Goal: Complete application form

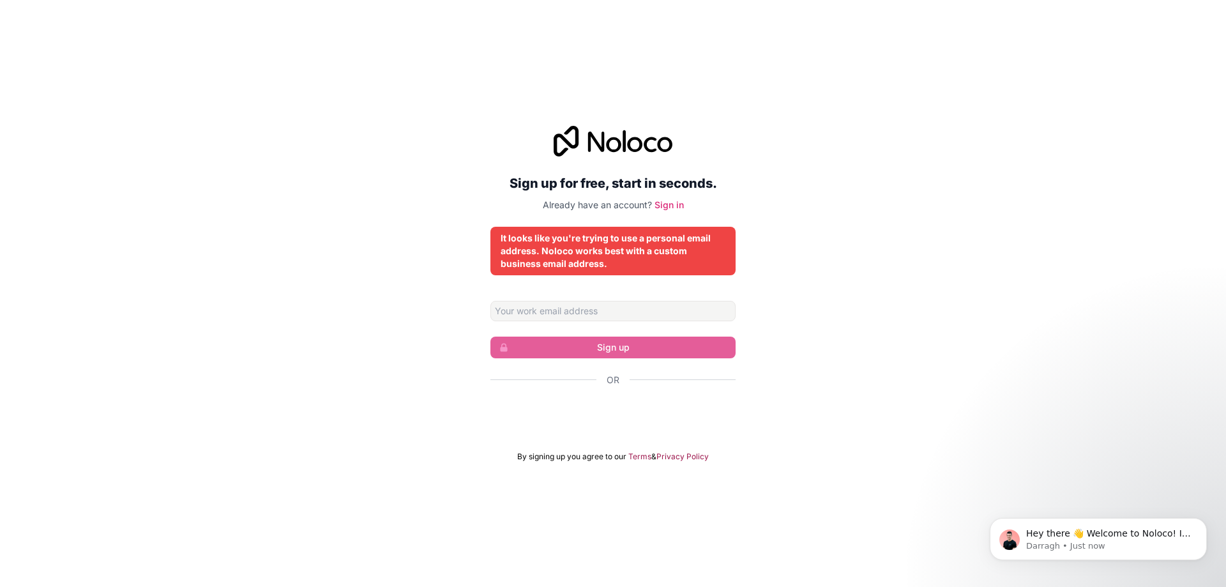
click at [780, 321] on div "Sign up for free, start in seconds. Already have an account? Sign in It looks l…" at bounding box center [613, 294] width 1226 height 372
click at [656, 249] on div "It looks like you're trying to use a personal email address. Noloco works best …" at bounding box center [613, 251] width 225 height 38
click at [662, 315] on input "Email address" at bounding box center [612, 311] width 245 height 20
click at [433, 324] on div "Sign up for free, start in seconds. Already have an account? Sign in It looks l…" at bounding box center [613, 294] width 1226 height 372
click at [548, 218] on div "Sign up for free, start in seconds. Already have an account? Sign in It looks l…" at bounding box center [612, 294] width 245 height 336
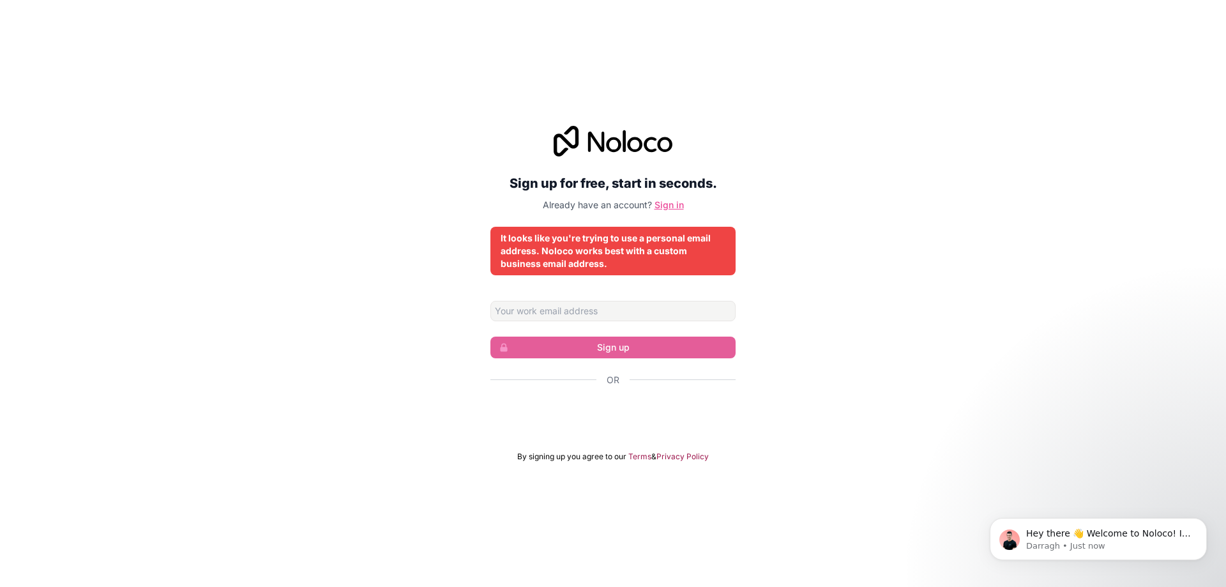
click at [678, 206] on link "Sign in" at bounding box center [669, 204] width 29 height 11
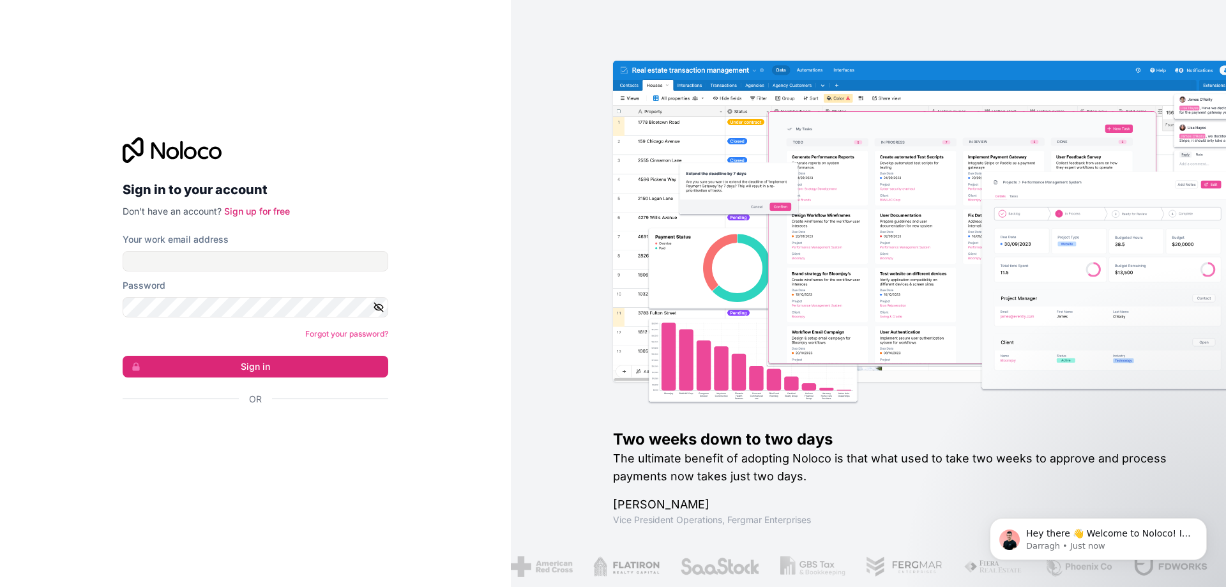
click at [257, 219] on div "Sign in to your account Don't have an account? Sign up for free Your work email…" at bounding box center [256, 293] width 266 height 313
click at [259, 213] on link "Sign up for free" at bounding box center [257, 211] width 66 height 11
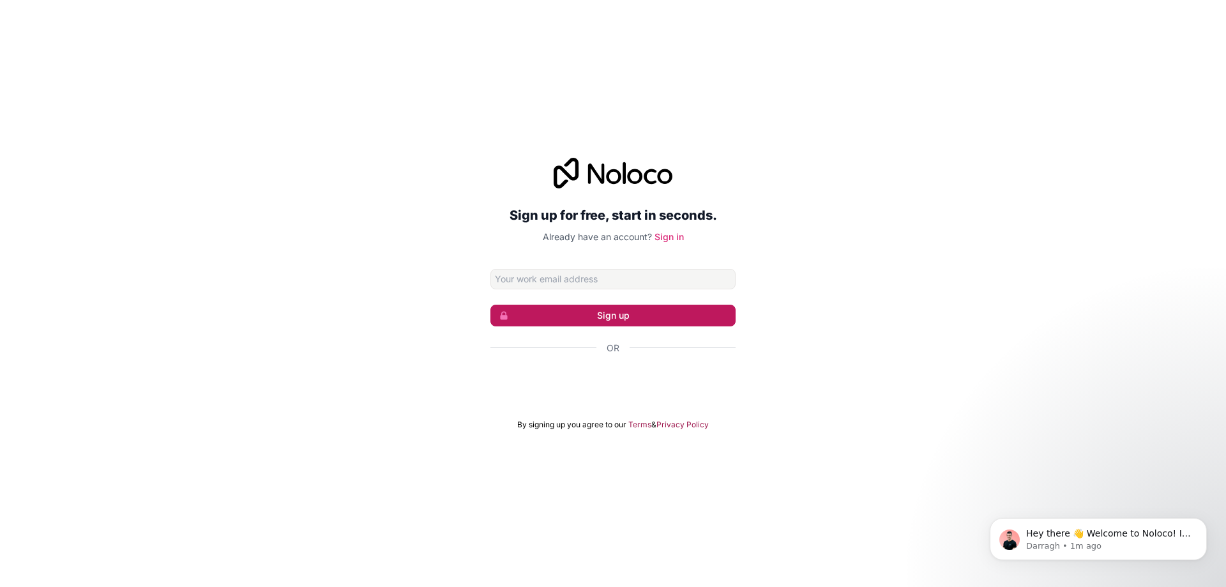
click at [625, 315] on button "Sign up" at bounding box center [612, 316] width 245 height 22
click at [606, 278] on input "Email address" at bounding box center [612, 279] width 245 height 20
drag, startPoint x: 528, startPoint y: 280, endPoint x: 520, endPoint y: 279, distance: 7.8
click at [520, 279] on input "[EMAIL_ADDRESS][DOMAIN_NAME]" at bounding box center [612, 279] width 245 height 20
type input "[EMAIL_ADDRESS][DOMAIN_NAME]"
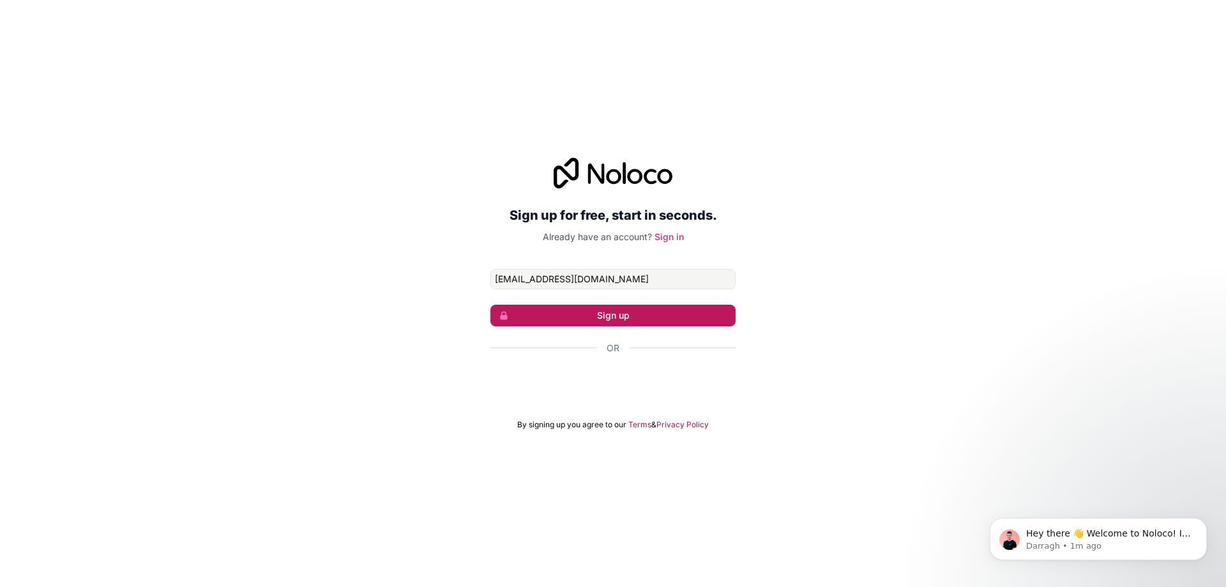
click at [610, 317] on button "Sign up" at bounding box center [612, 316] width 245 height 22
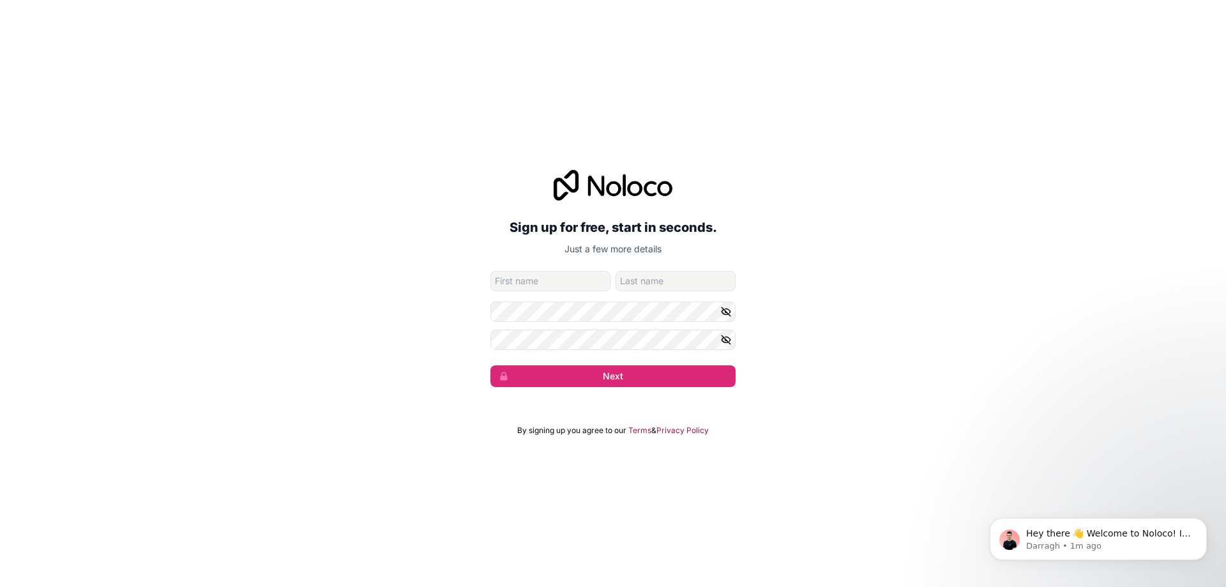
type input "s"
type input "jung"
type input "[PERSON_NAME]"
click at [490, 365] on button "Next" at bounding box center [612, 376] width 245 height 22
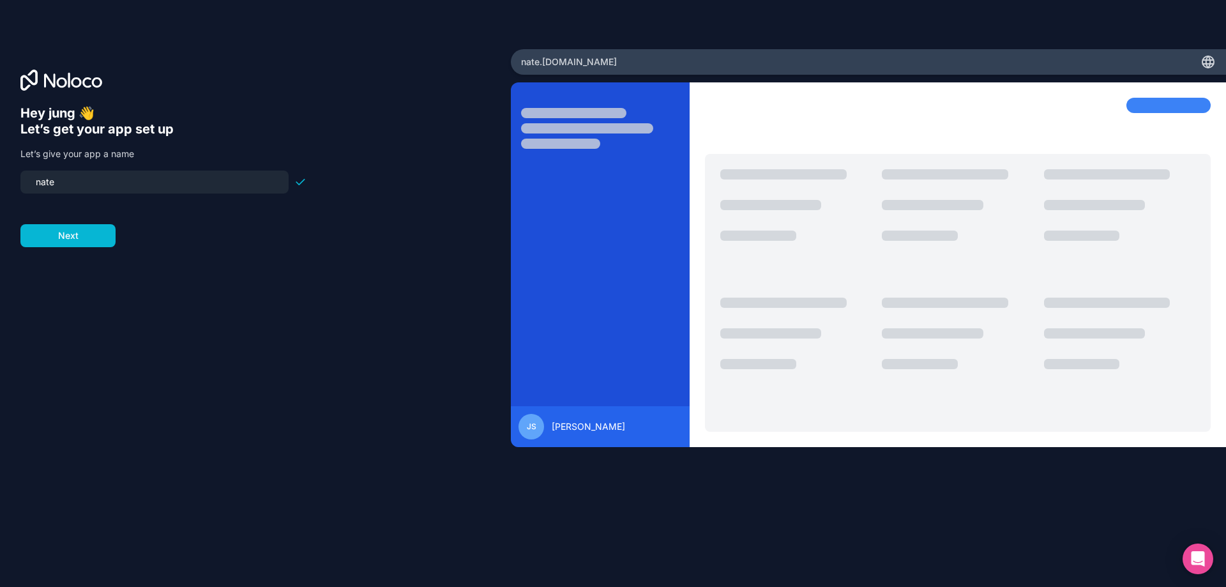
click at [100, 185] on input "nate" at bounding box center [154, 182] width 253 height 18
drag, startPoint x: 165, startPoint y: 185, endPoint x: 0, endPoint y: 123, distance: 176.4
click at [0, 157] on div "Hey [PERSON_NAME] 👋 Let’s get your app set up Let’s give your app a name [PERSO…" at bounding box center [255, 293] width 511 height 489
type input "mrdalse"
click at [92, 248] on div "Hey [PERSON_NAME] 👋 Let’s get your app set up Let’s give your app a name mrdals…" at bounding box center [255, 311] width 470 height 413
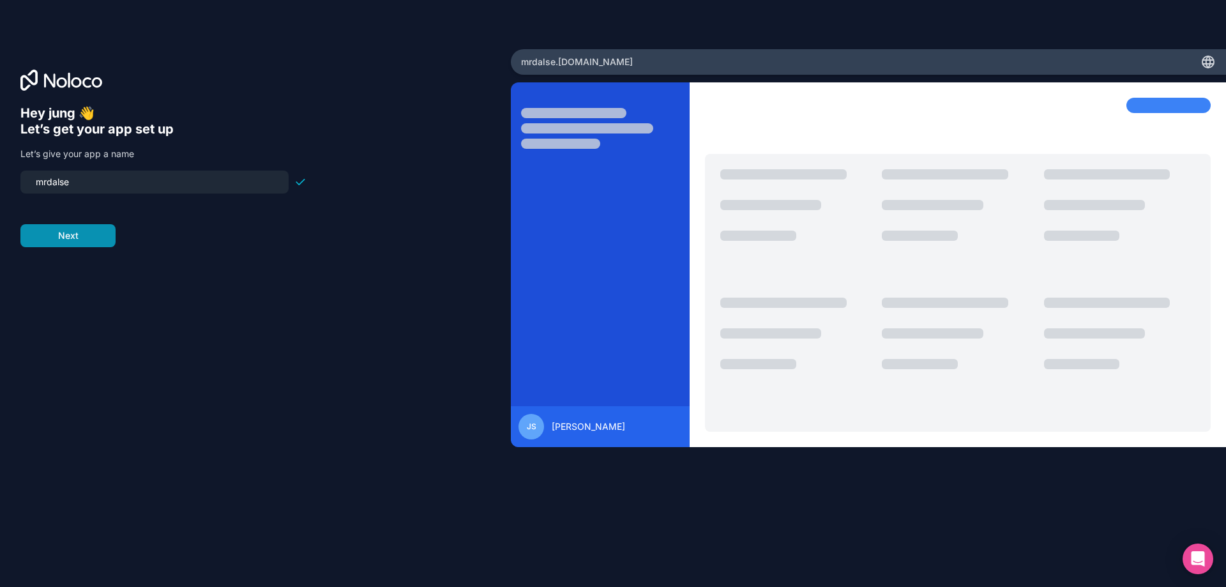
click at [84, 238] on button "Next" at bounding box center [67, 235] width 95 height 23
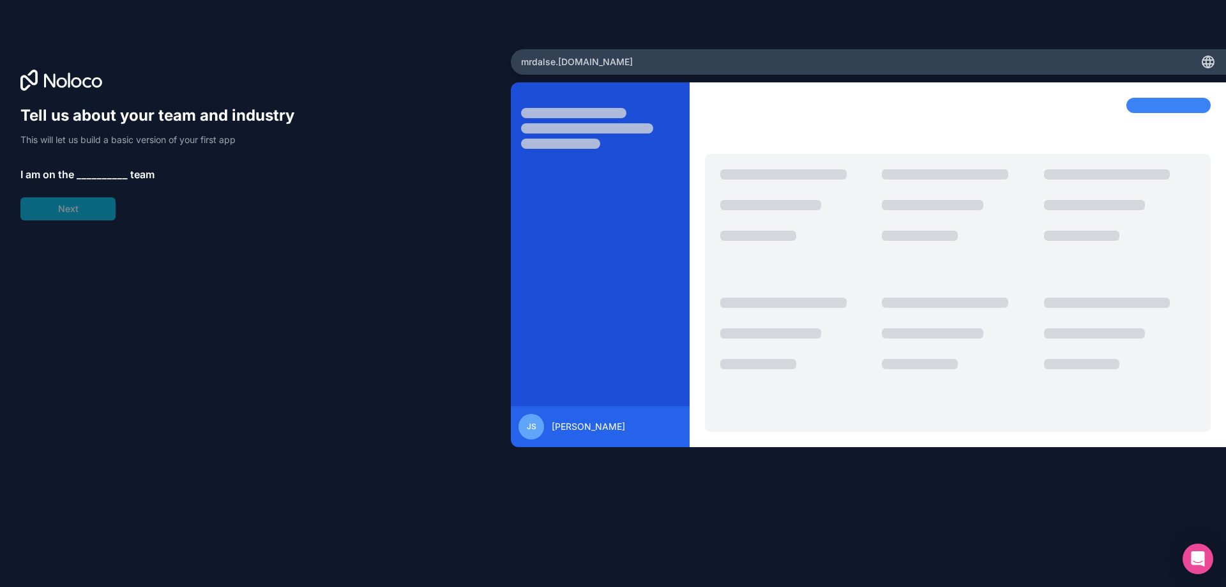
click at [107, 167] on span "__________" at bounding box center [102, 174] width 51 height 15
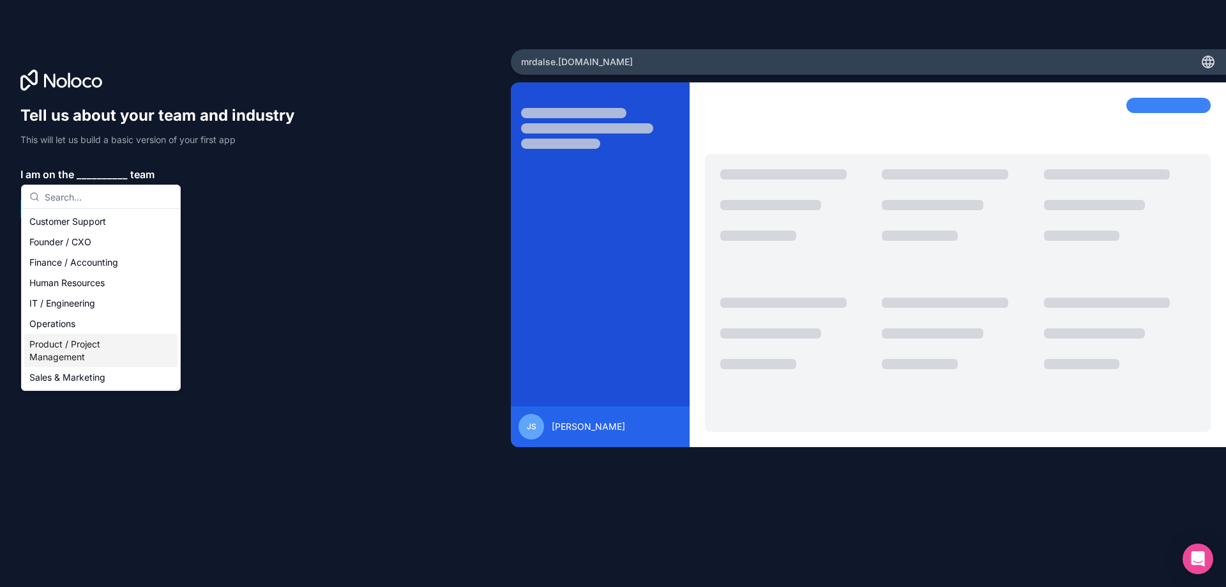
click at [91, 353] on div "Product / Project Management" at bounding box center [100, 350] width 153 height 33
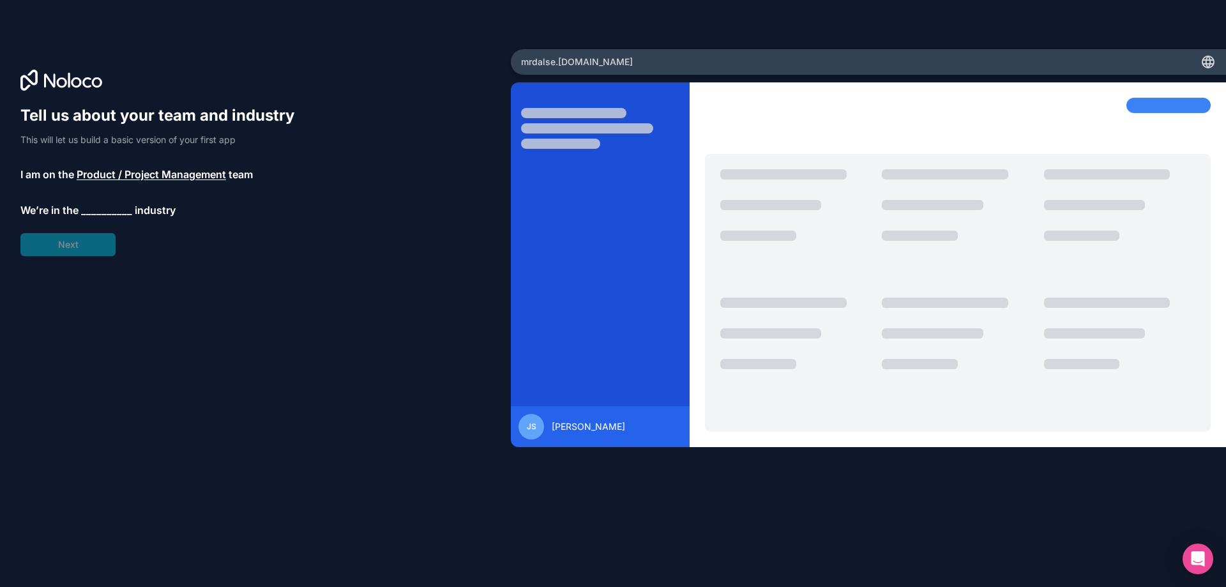
click at [96, 214] on span "__________" at bounding box center [106, 209] width 51 height 15
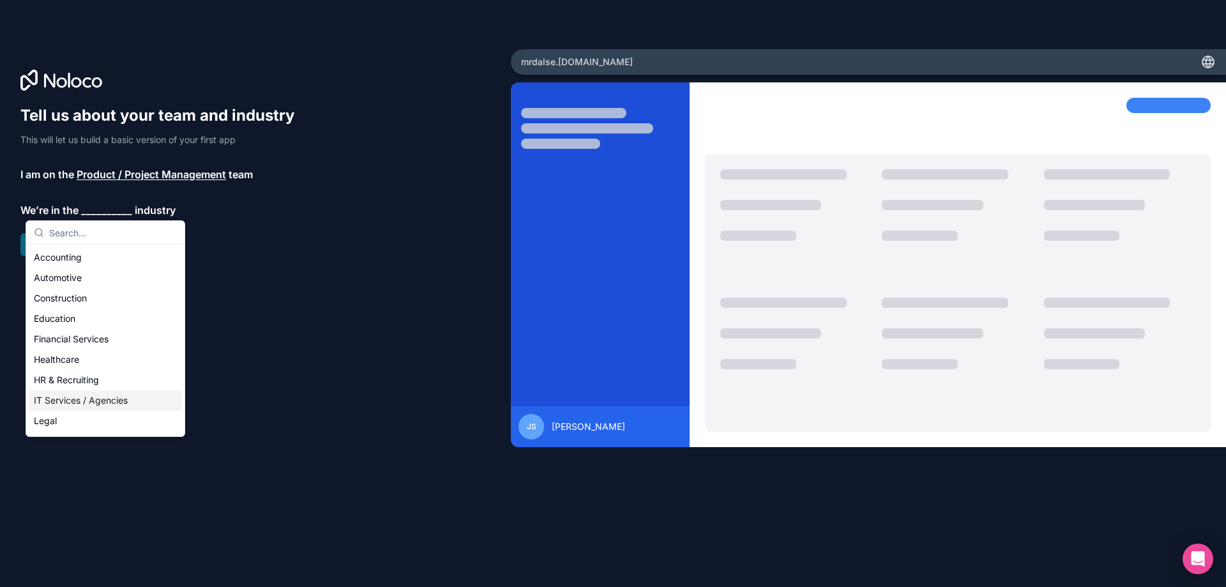
click at [111, 400] on div "IT Services / Agencies" at bounding box center [105, 400] width 153 height 20
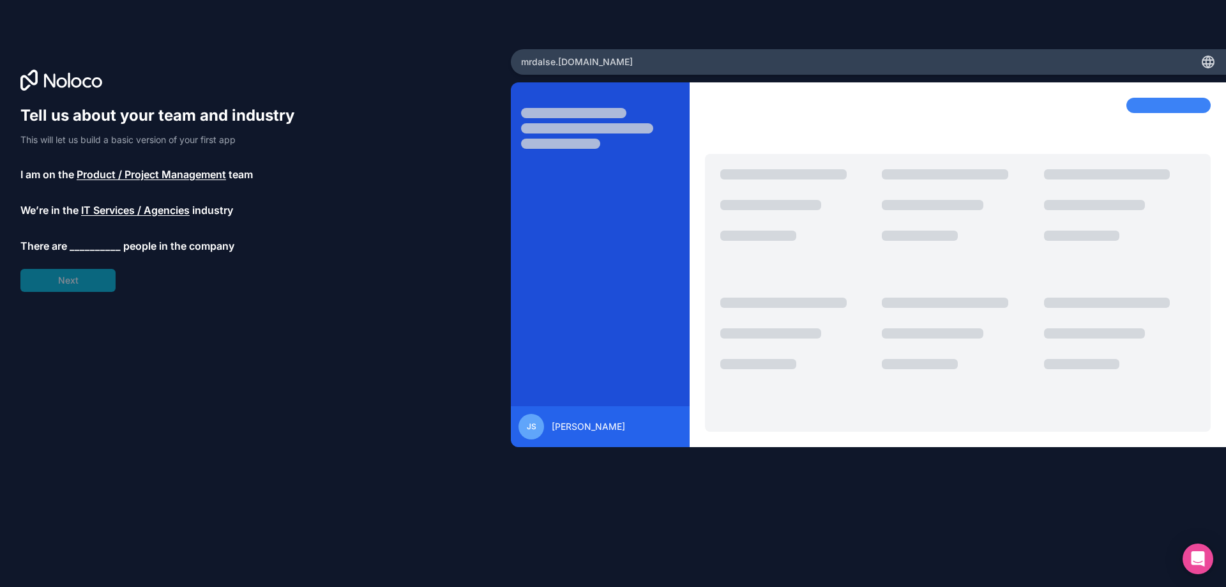
click at [98, 248] on span "__________" at bounding box center [95, 245] width 51 height 15
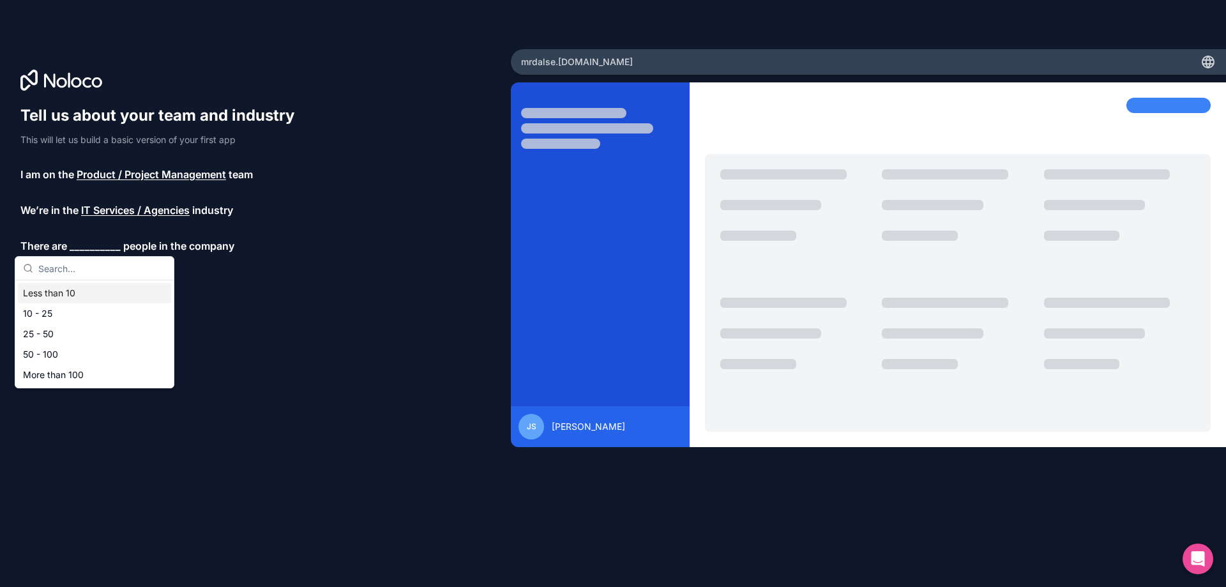
click at [89, 297] on div "Less than 10" at bounding box center [94, 293] width 153 height 20
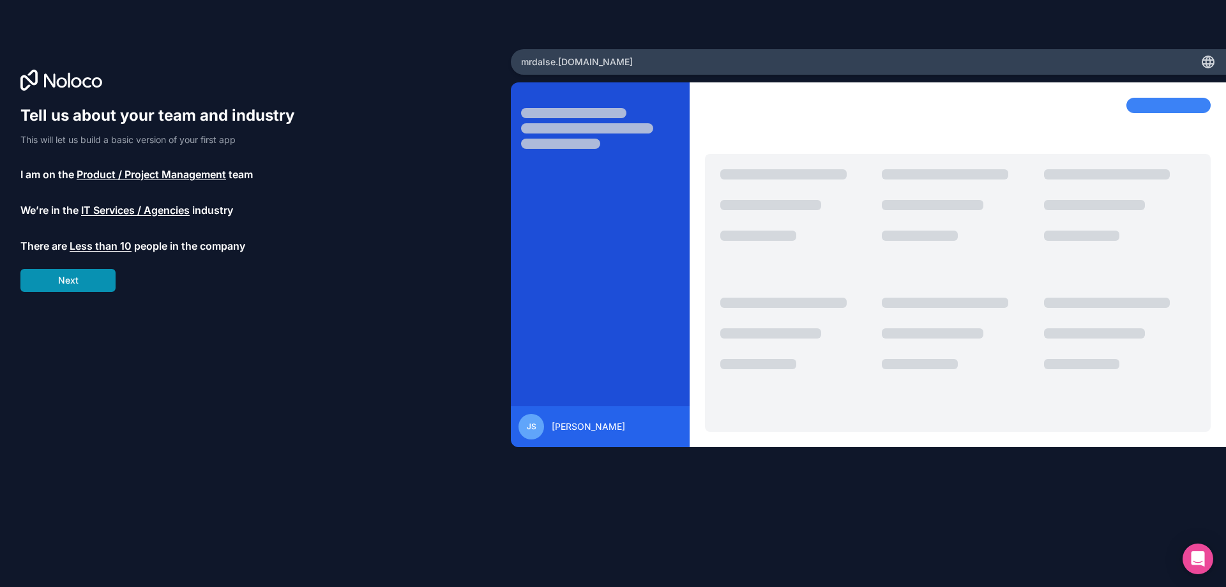
click at [94, 287] on button "Next" at bounding box center [67, 280] width 95 height 23
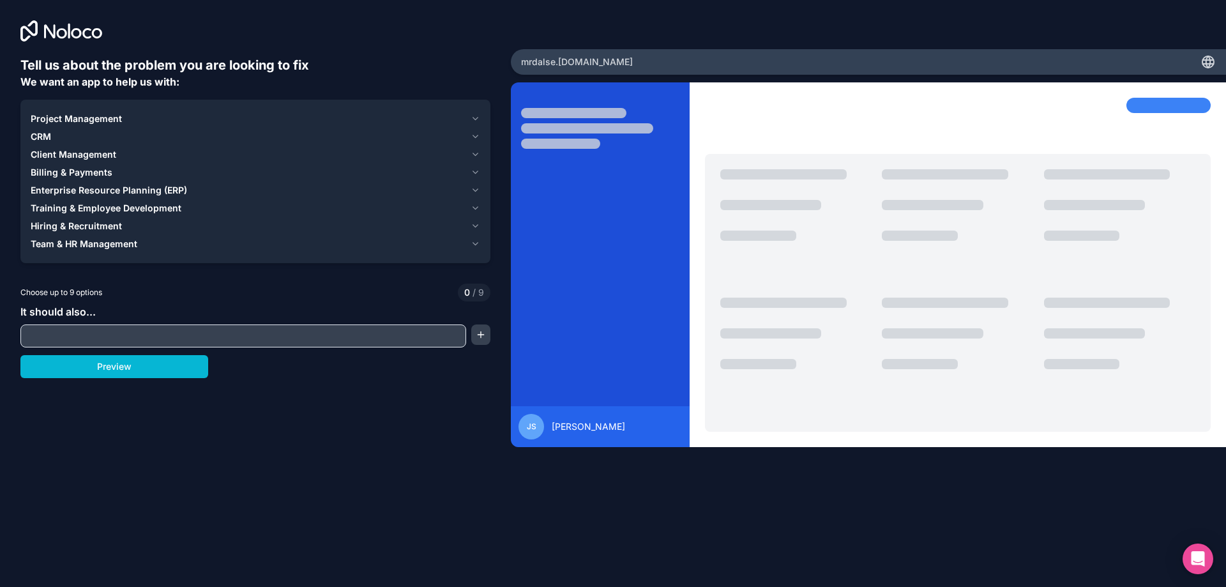
click at [64, 118] on span "Project Management" at bounding box center [76, 118] width 91 height 13
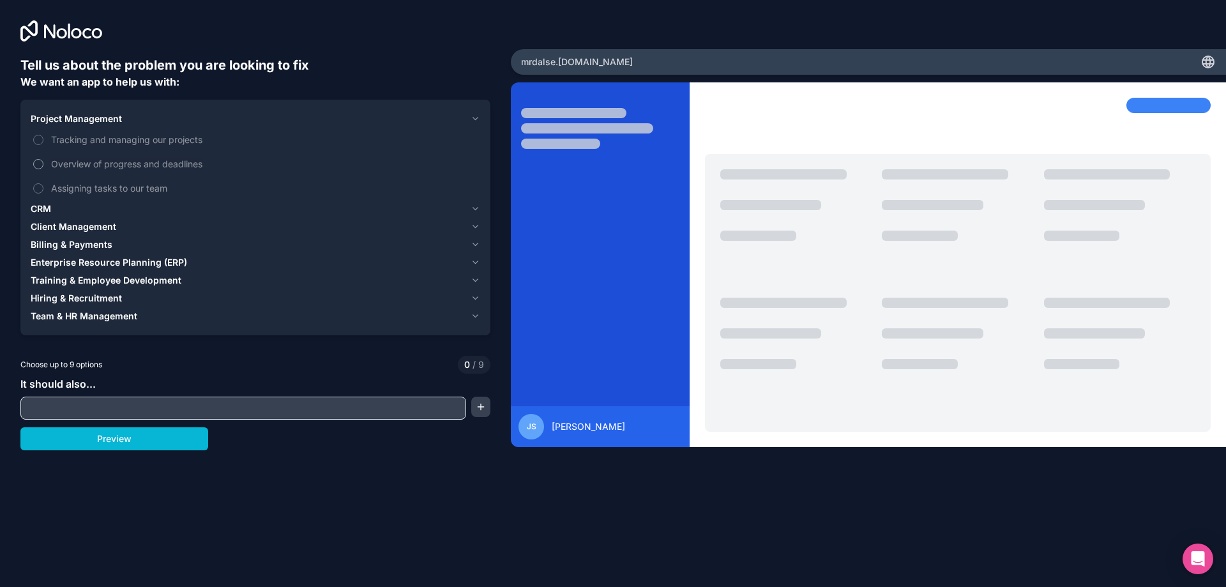
click at [38, 163] on button "Overview of progress and deadlines" at bounding box center [38, 164] width 10 height 10
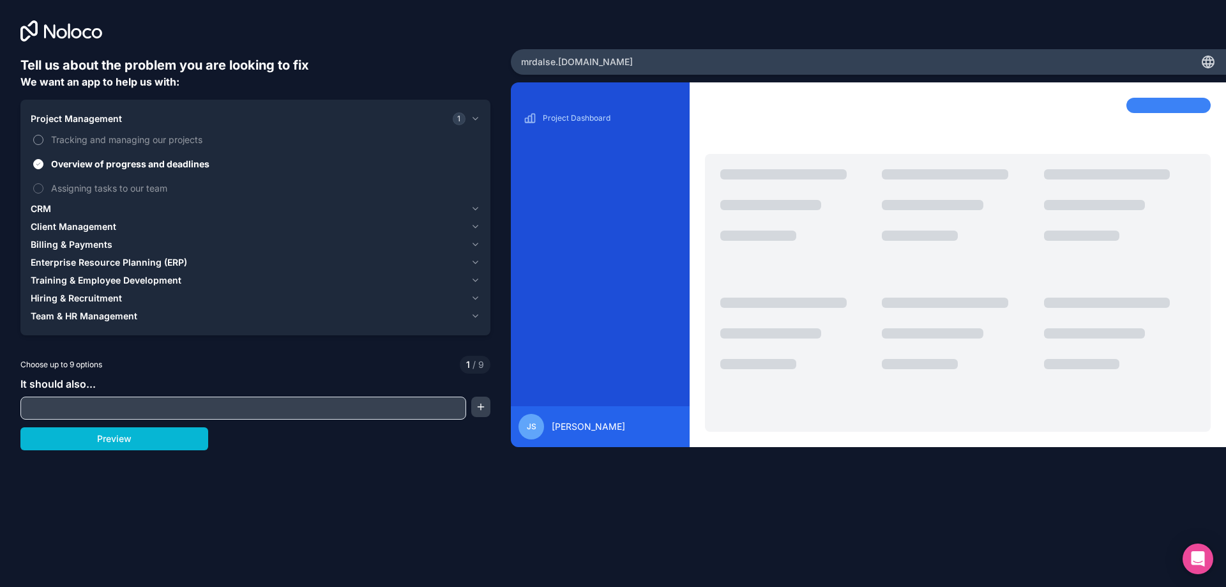
click at [42, 139] on button "Tracking and managing our projects" at bounding box center [38, 140] width 10 height 10
click at [45, 159] on label "Overview of progress and deadlines" at bounding box center [256, 164] width 450 height 24
click at [43, 159] on button "Overview of progress and deadlines" at bounding box center [38, 164] width 10 height 10
click at [47, 146] on label "Tracking and managing our projects" at bounding box center [256, 140] width 450 height 24
click at [43, 145] on button "Tracking and managing our projects" at bounding box center [38, 140] width 10 height 10
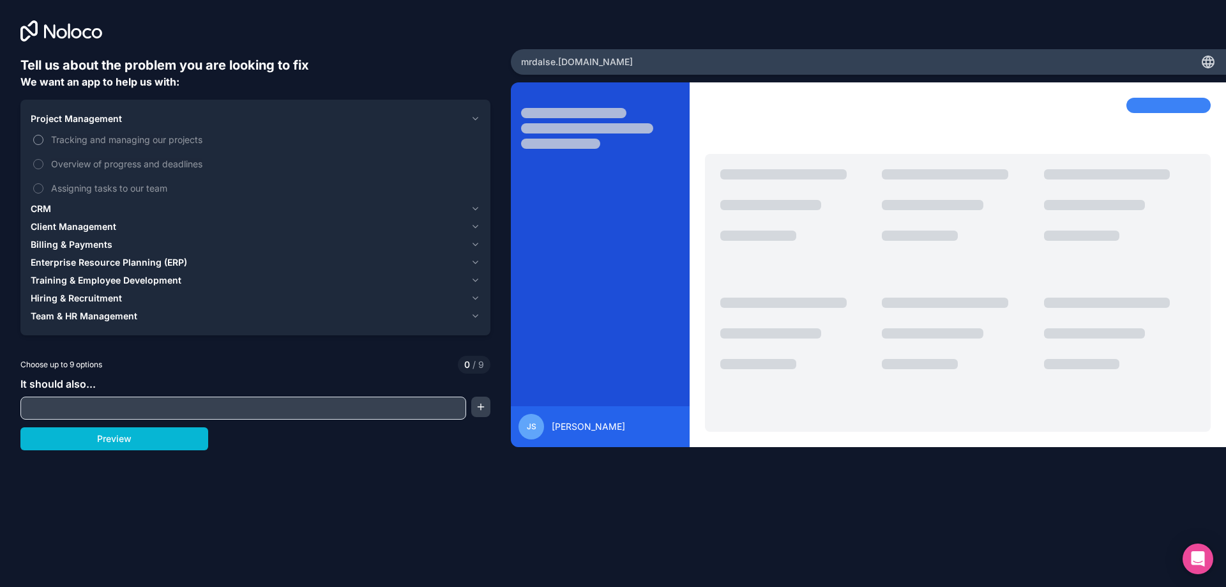
click at [41, 143] on button "Tracking and managing our projects" at bounding box center [38, 140] width 10 height 10
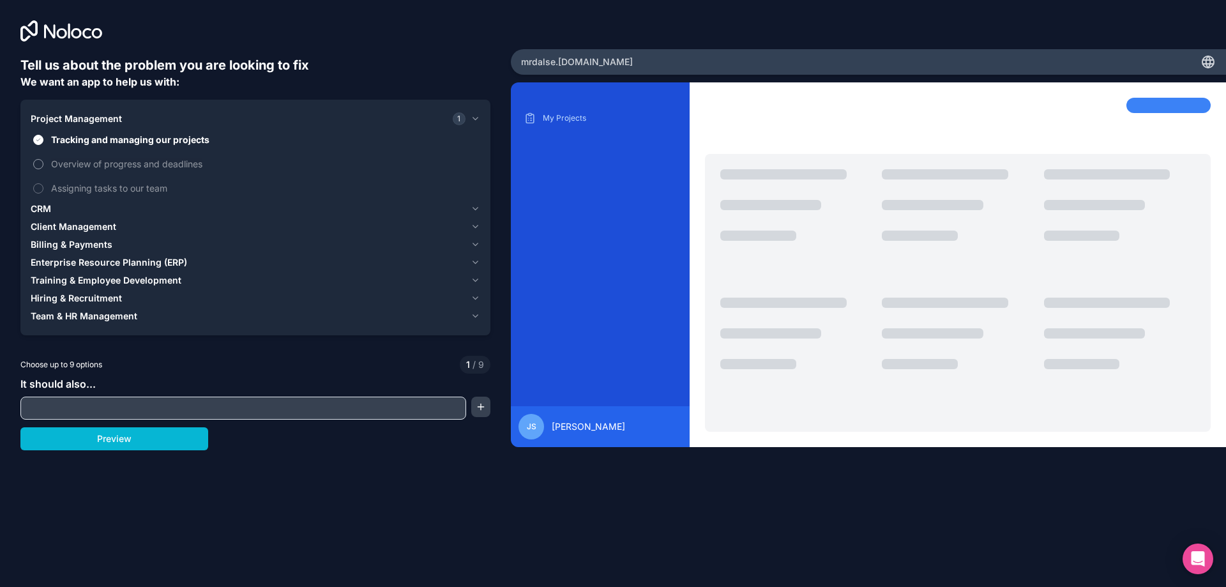
click at [40, 162] on button "Overview of progress and deadlines" at bounding box center [38, 164] width 10 height 10
click at [42, 190] on button "Assigning tasks to our team" at bounding box center [38, 188] width 10 height 10
click at [42, 207] on span "CRM" at bounding box center [41, 208] width 20 height 13
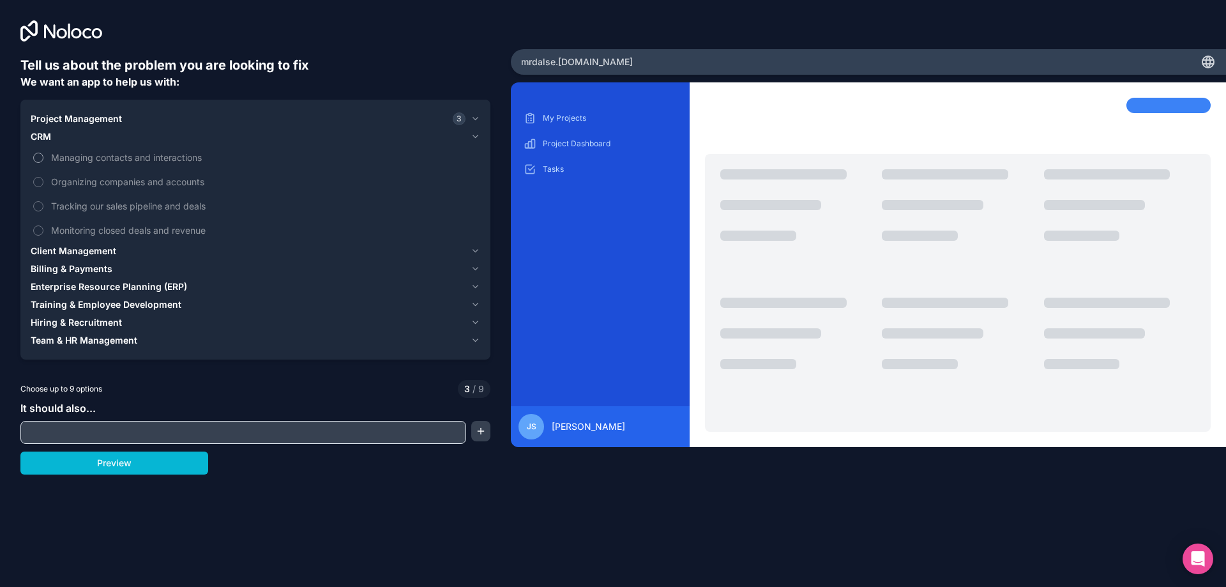
click at [38, 162] on button "Managing contacts and interactions" at bounding box center [38, 158] width 10 height 10
click at [49, 195] on label "Tracking our sales pipeline and deals" at bounding box center [256, 206] width 450 height 24
click at [43, 201] on button "Tracking our sales pipeline and deals" at bounding box center [38, 206] width 10 height 10
click at [48, 228] on label "Monitoring closed deals and revenue" at bounding box center [256, 230] width 450 height 24
click at [43, 228] on button "Monitoring closed deals and revenue" at bounding box center [38, 230] width 10 height 10
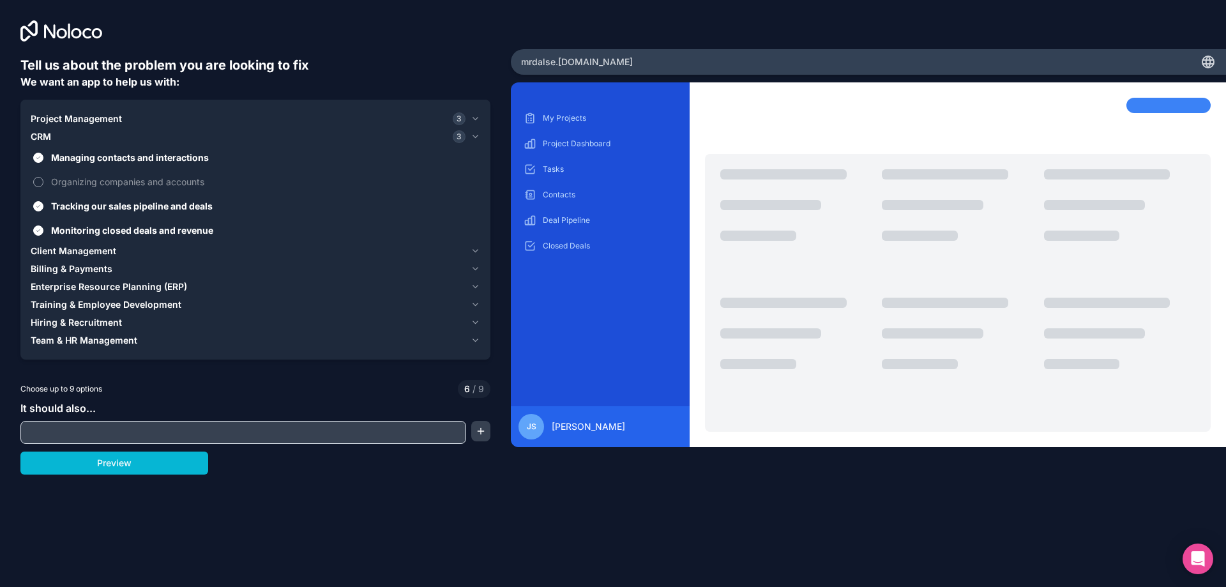
click at [45, 181] on label "Organizing companies and accounts" at bounding box center [256, 182] width 450 height 24
click at [43, 181] on button "Organizing companies and accounts" at bounding box center [38, 182] width 10 height 10
click at [45, 252] on span "Client Management" at bounding box center [74, 251] width 86 height 13
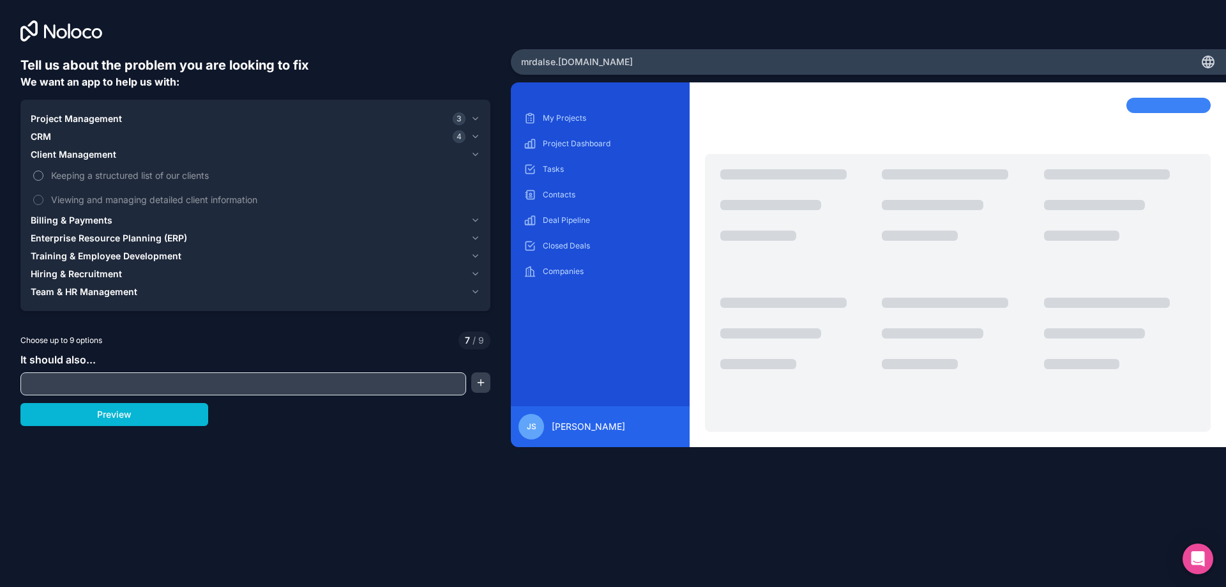
click at [42, 179] on button "Keeping a structured list of our clients" at bounding box center [38, 176] width 10 height 10
click at [40, 197] on button "Viewing and managing detailed client information" at bounding box center [38, 200] width 10 height 10
click at [67, 230] on button "Enterprise Resource Planning (ERP)" at bounding box center [256, 238] width 450 height 18
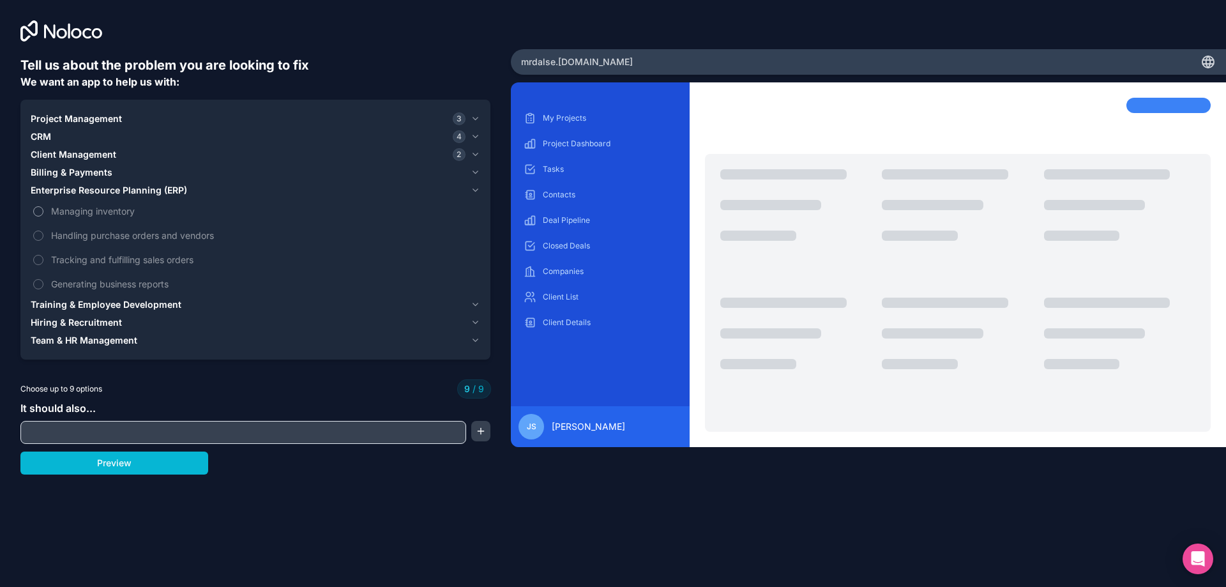
click at [43, 214] on label "Managing inventory" at bounding box center [256, 211] width 450 height 24
click at [47, 239] on label "Handling purchase orders and vendors" at bounding box center [256, 236] width 450 height 24
click at [44, 265] on label "Tracking and fulfilling sales orders" at bounding box center [256, 260] width 450 height 24
click at [40, 289] on label "Generating business reports" at bounding box center [256, 284] width 450 height 24
click at [47, 207] on label "Managing inventory" at bounding box center [256, 211] width 450 height 24
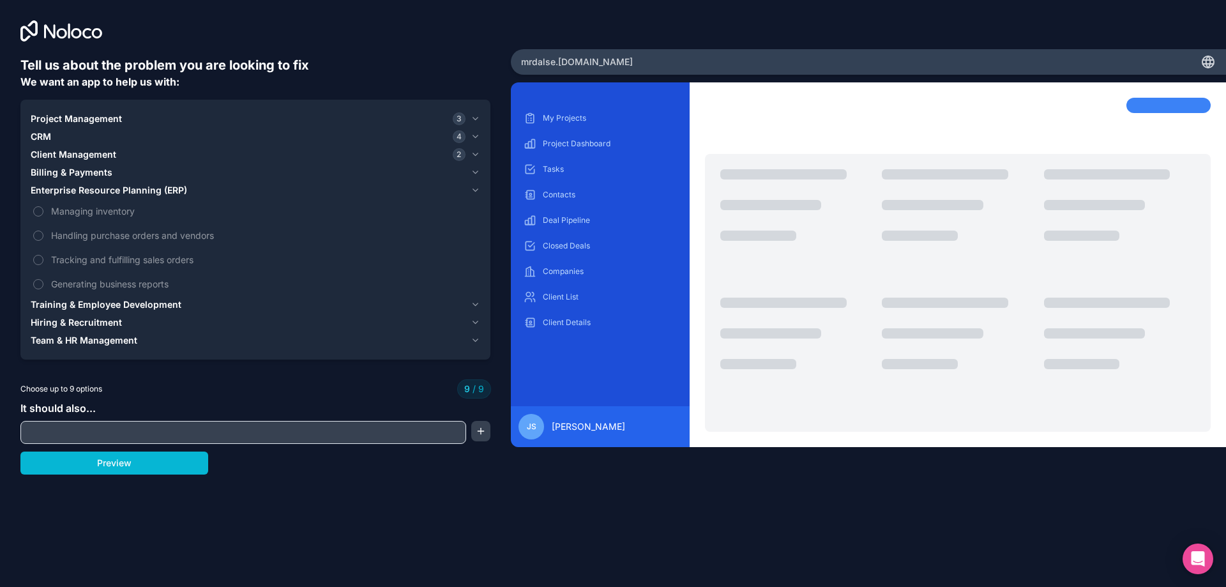
click at [47, 116] on span "Project Management" at bounding box center [76, 118] width 91 height 13
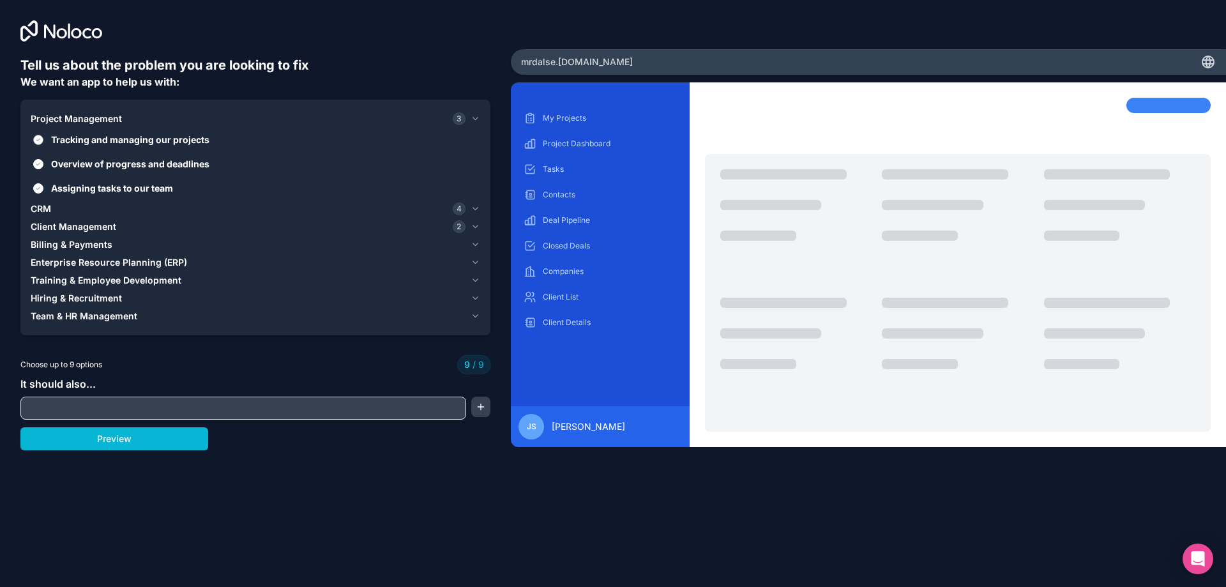
click at [41, 138] on button "Tracking and managing our projects" at bounding box center [38, 140] width 10 height 10
click at [43, 163] on button "Overview of progress and deadlines" at bounding box center [38, 164] width 10 height 10
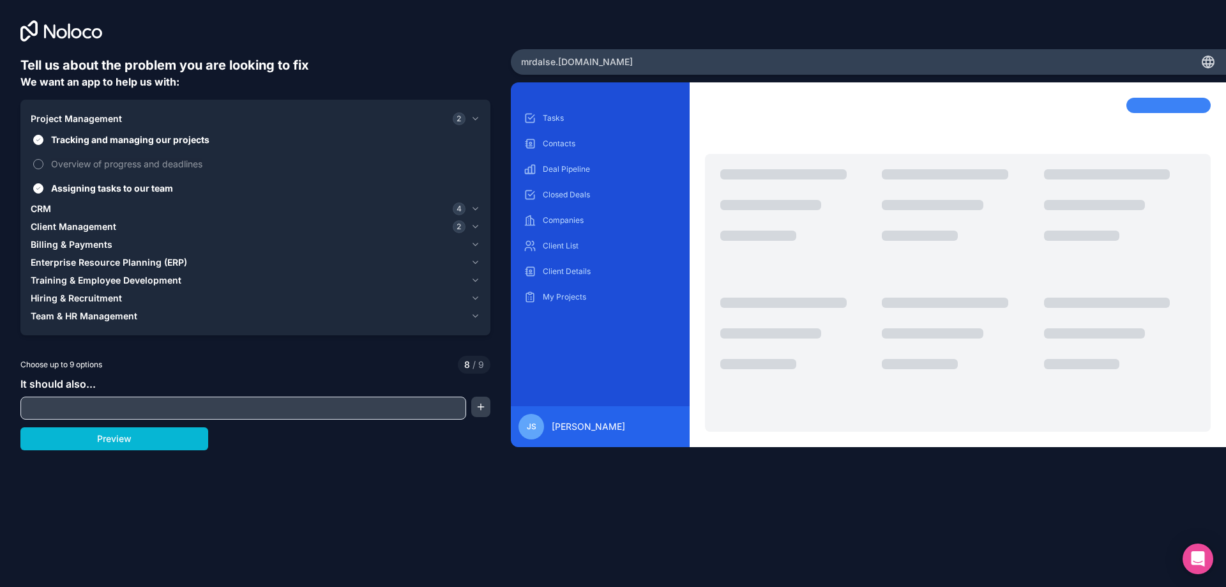
click at [43, 163] on button "Overview of progress and deadlines" at bounding box center [38, 164] width 10 height 10
click at [39, 162] on button "Overview of progress and deadlines" at bounding box center [38, 164] width 10 height 10
click at [37, 190] on button "Assigning tasks to our team" at bounding box center [38, 188] width 10 height 10
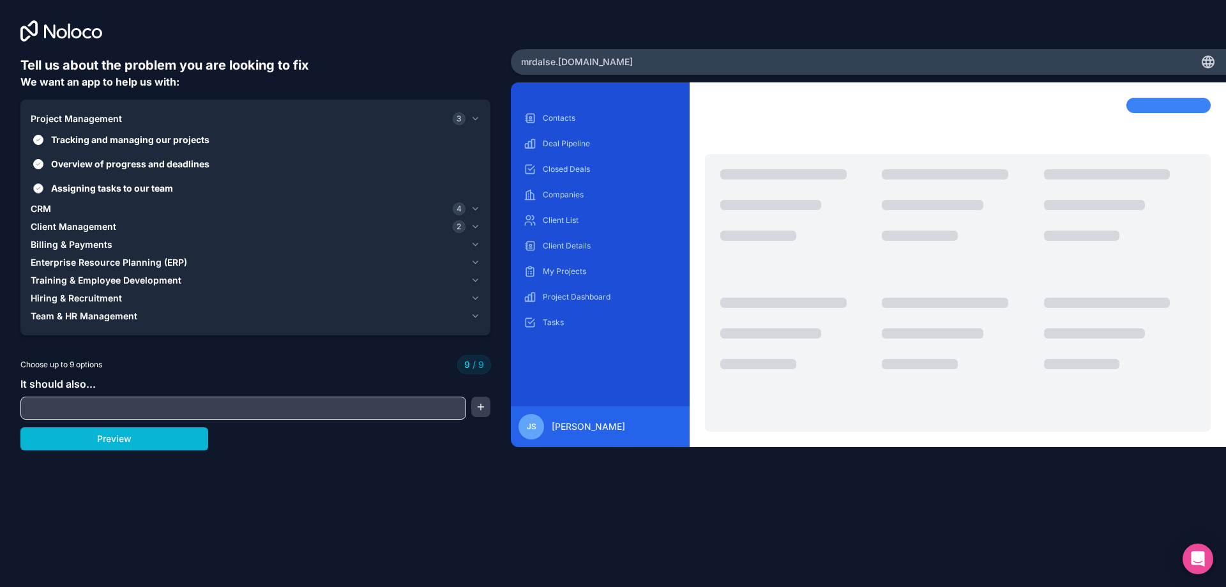
click at [37, 190] on button "Assigning tasks to our team" at bounding box center [38, 188] width 10 height 10
click at [40, 209] on span "CRM" at bounding box center [41, 208] width 20 height 13
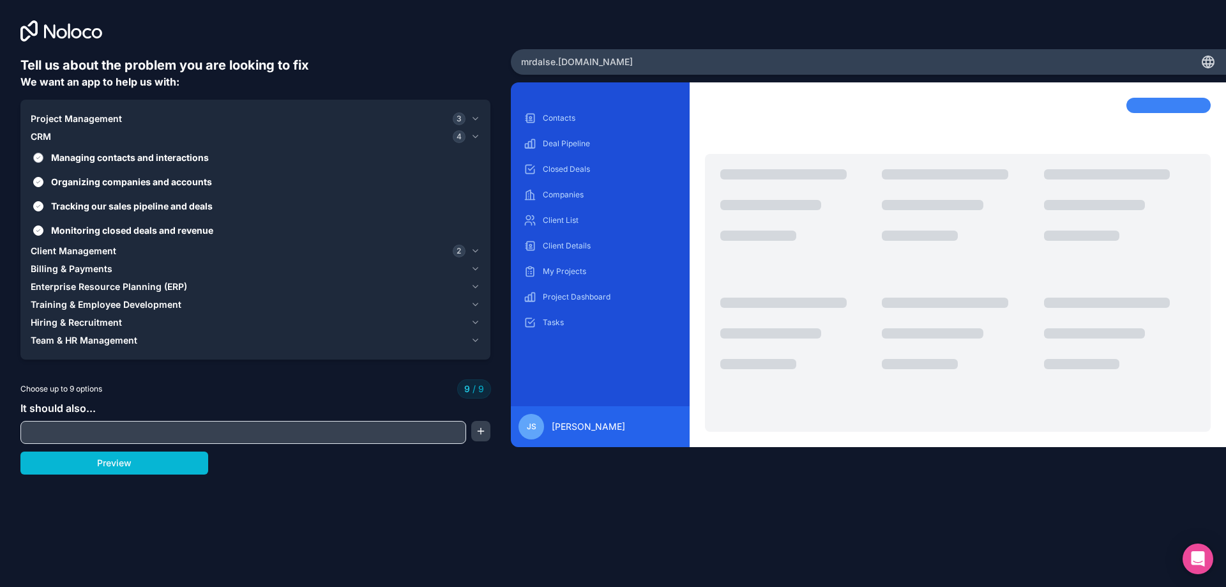
click at [37, 153] on button "Managing contacts and interactions" at bounding box center [38, 158] width 10 height 10
click at [40, 181] on button "Organizing companies and accounts" at bounding box center [38, 182] width 10 height 10
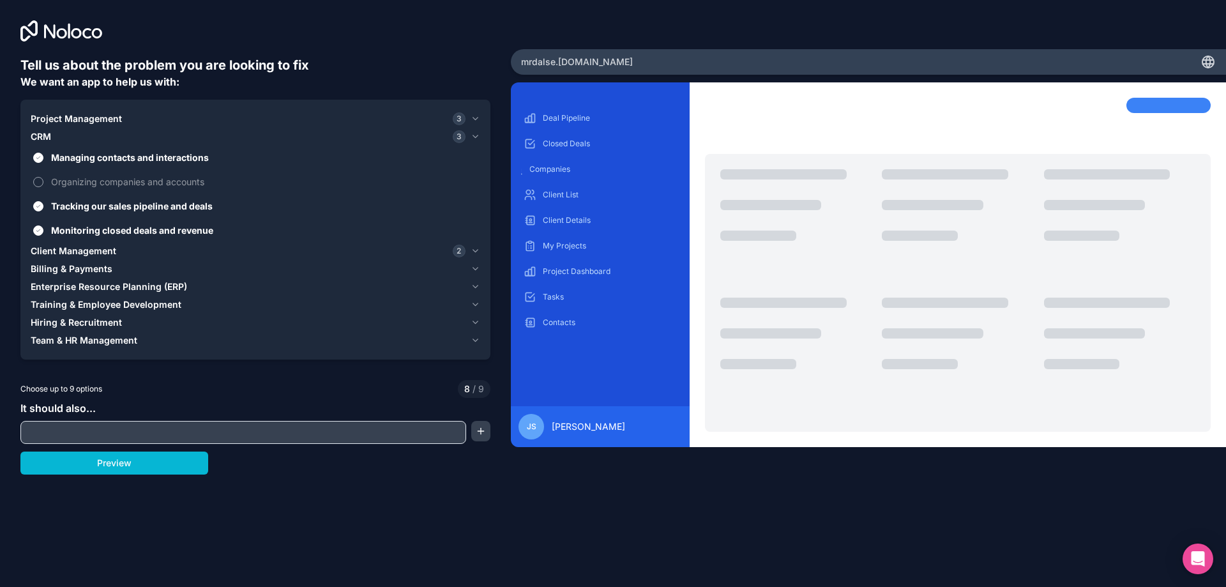
click at [40, 181] on button "Organizing companies and accounts" at bounding box center [38, 182] width 10 height 10
click at [114, 439] on input "text" at bounding box center [243, 432] width 439 height 18
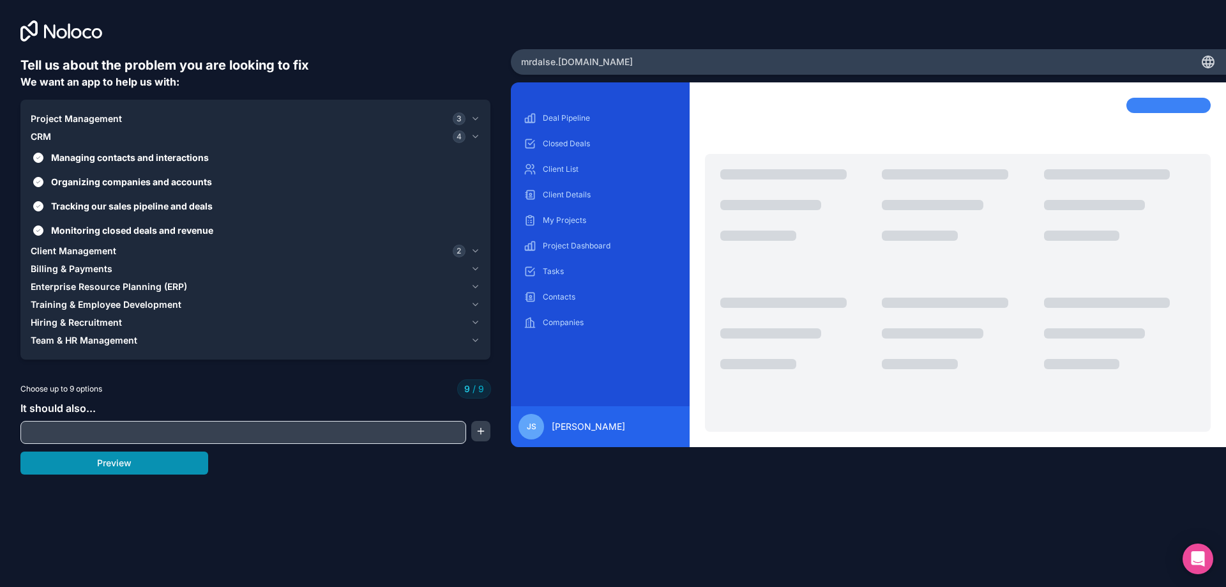
click at [175, 467] on button "Preview" at bounding box center [114, 463] width 188 height 23
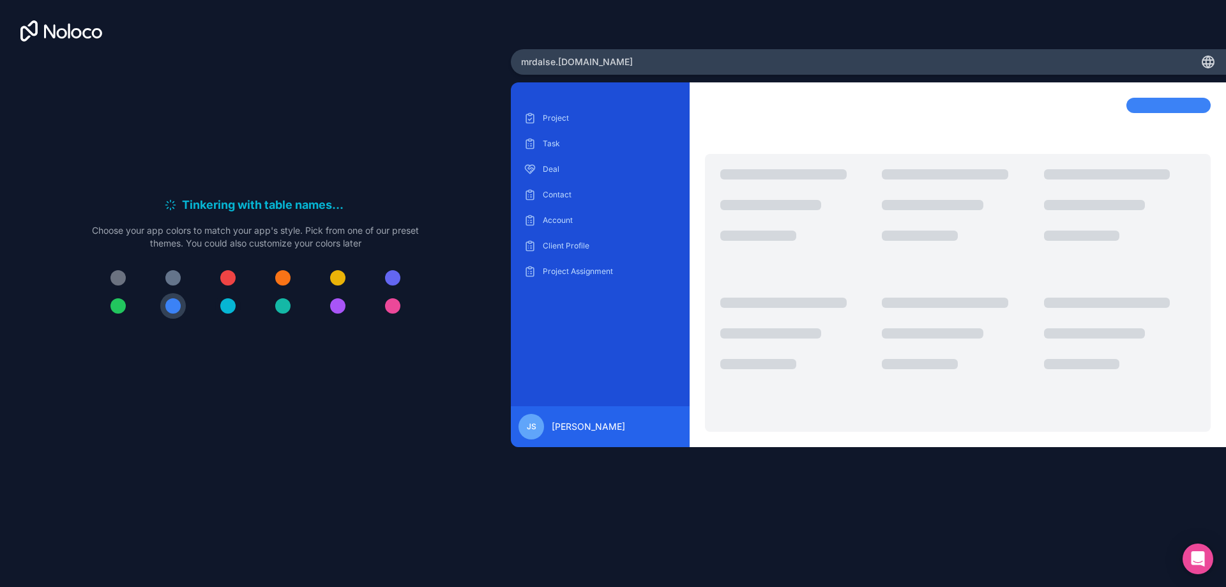
click at [228, 307] on div at bounding box center [227, 305] width 15 height 15
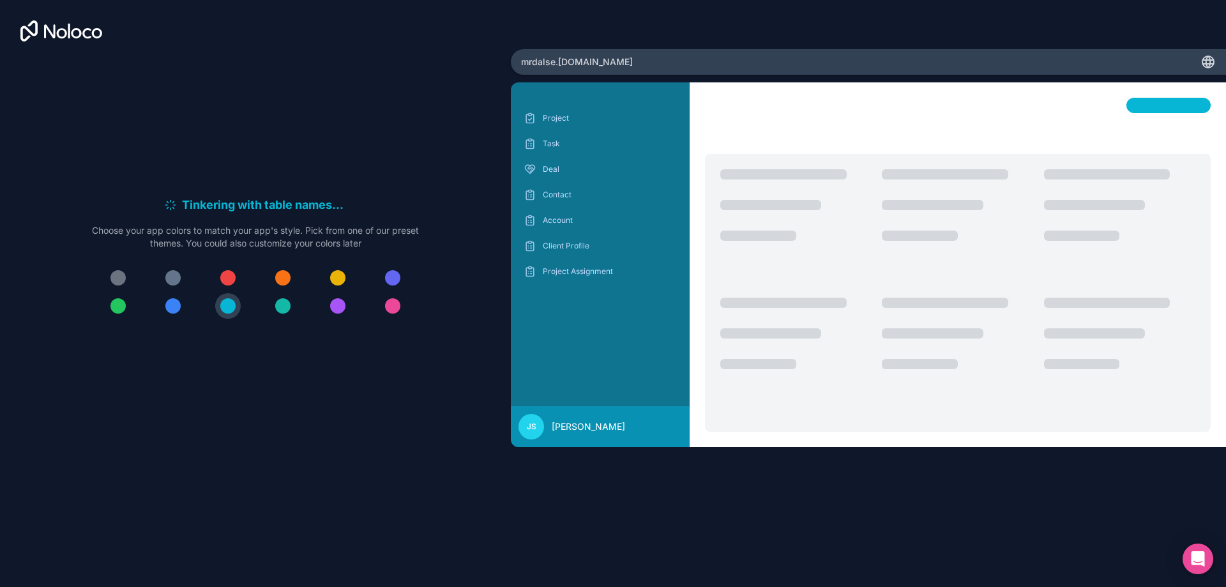
click at [227, 277] on div at bounding box center [227, 277] width 15 height 15
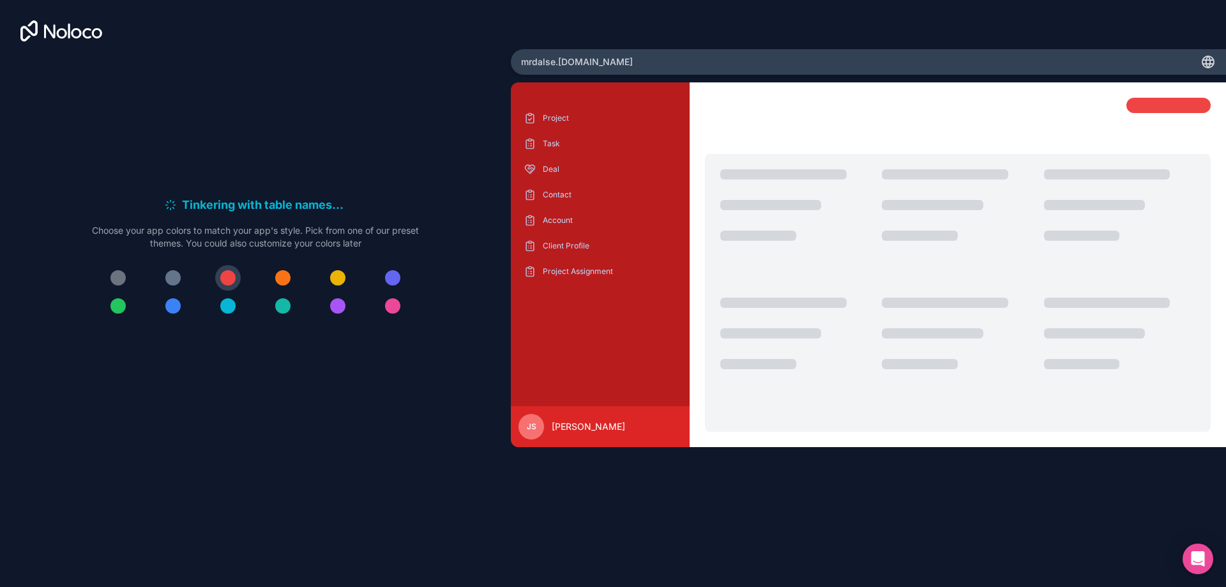
click at [290, 274] on button at bounding box center [283, 278] width 26 height 26
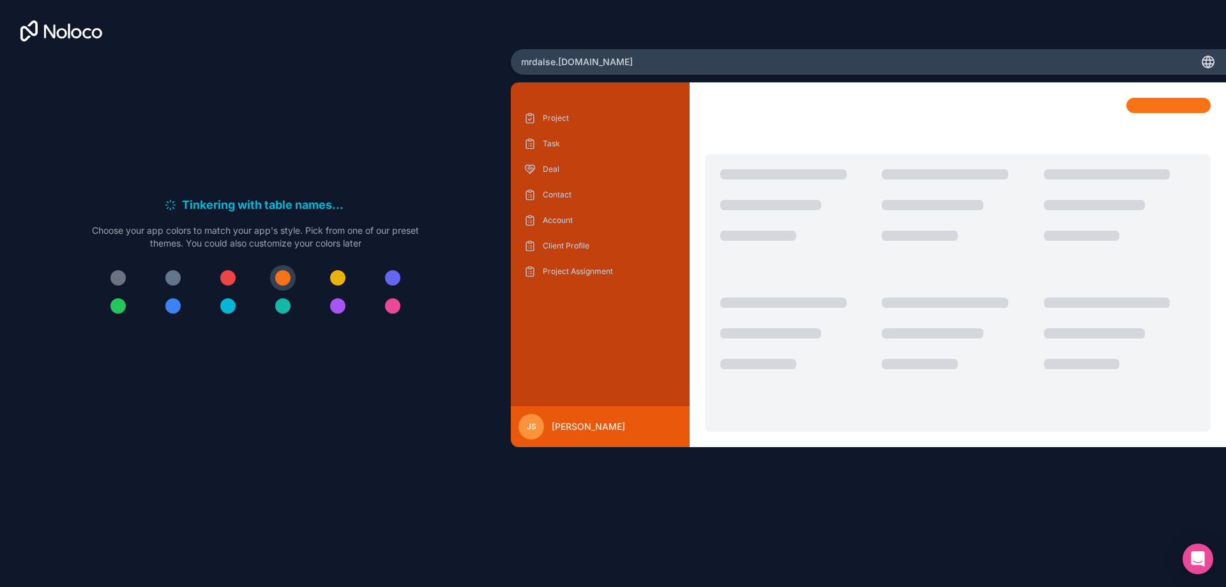
click at [331, 277] on div at bounding box center [337, 277] width 15 height 15
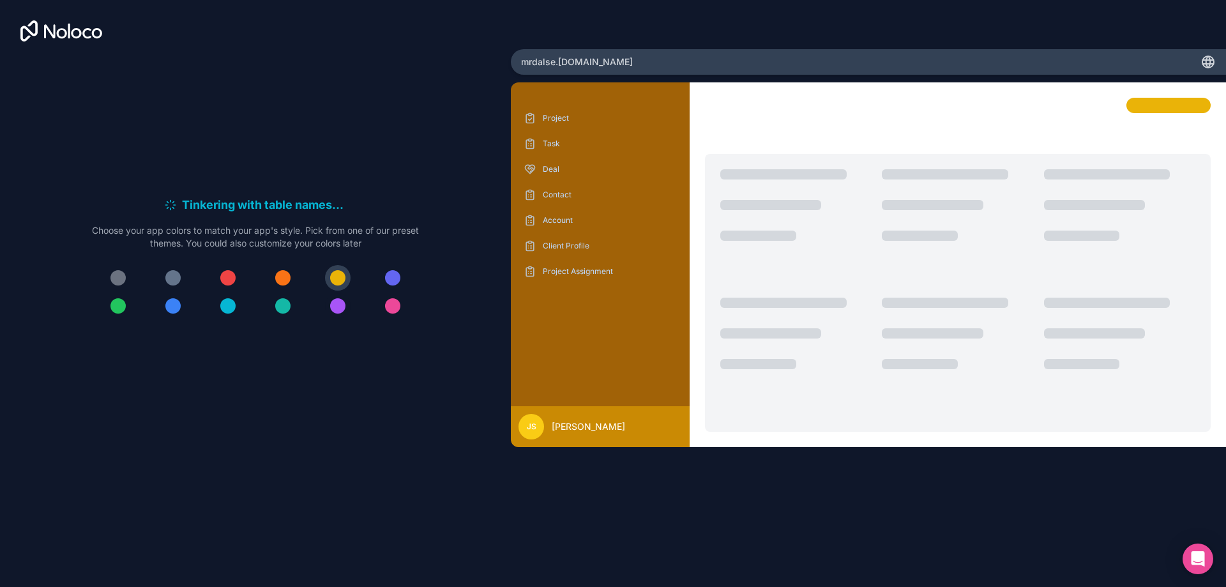
click at [338, 295] on button at bounding box center [338, 306] width 26 height 26
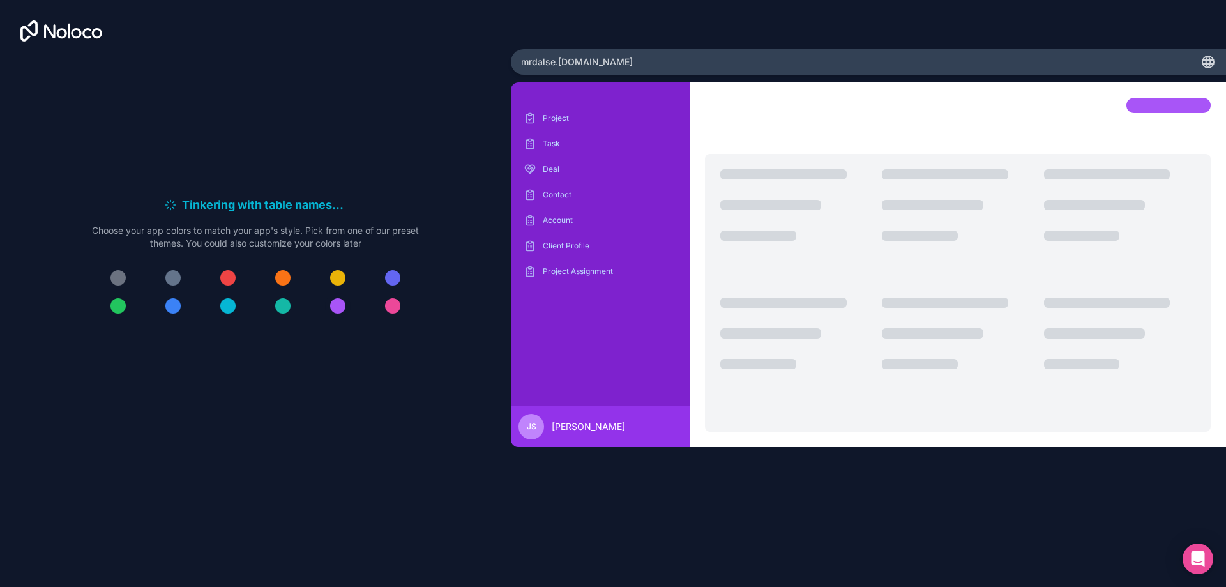
click at [345, 312] on button at bounding box center [338, 306] width 26 height 26
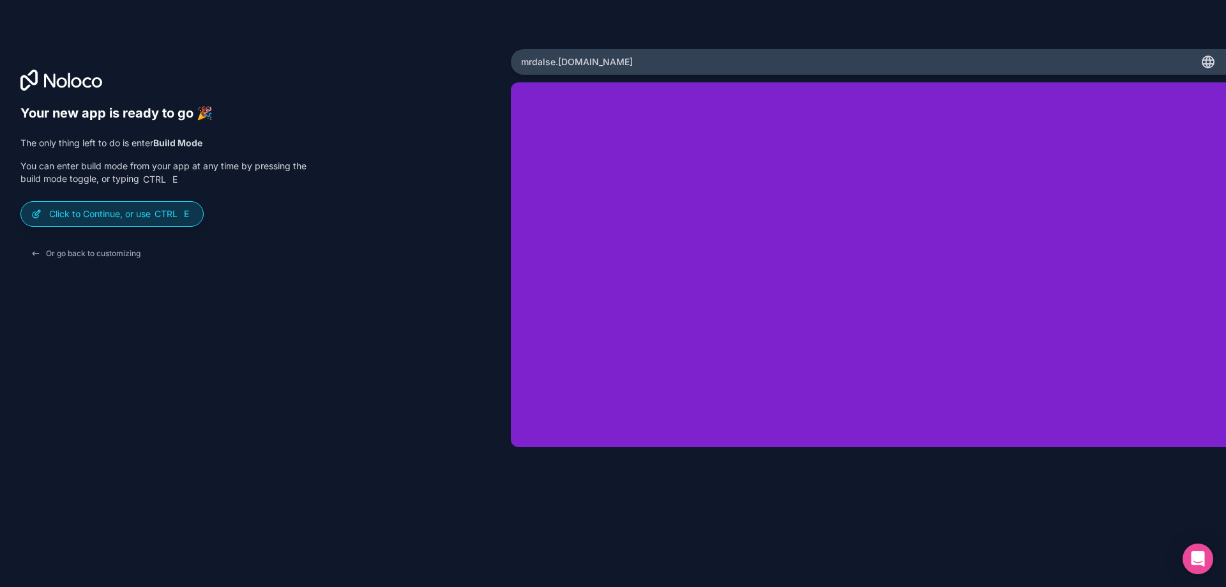
click at [169, 218] on span "Ctrl" at bounding box center [166, 213] width 26 height 11
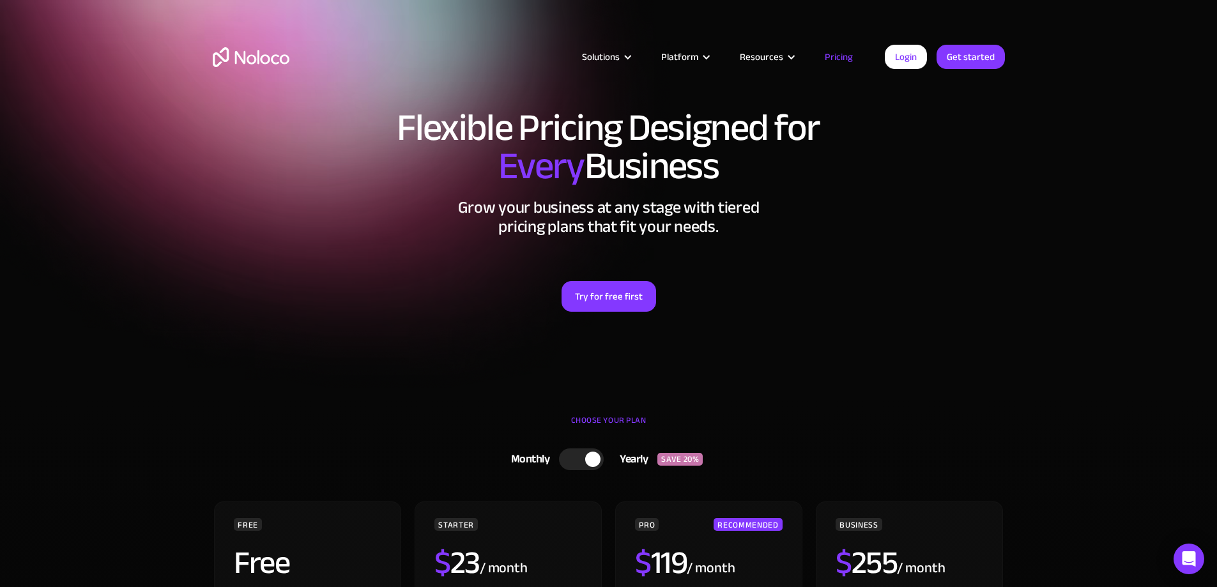
click at [1019, 292] on section "Flexible Pricing Designed for Every Business Grow your business at any stage wi…" at bounding box center [608, 199] width 1217 height 398
